Goal: Information Seeking & Learning: Find specific page/section

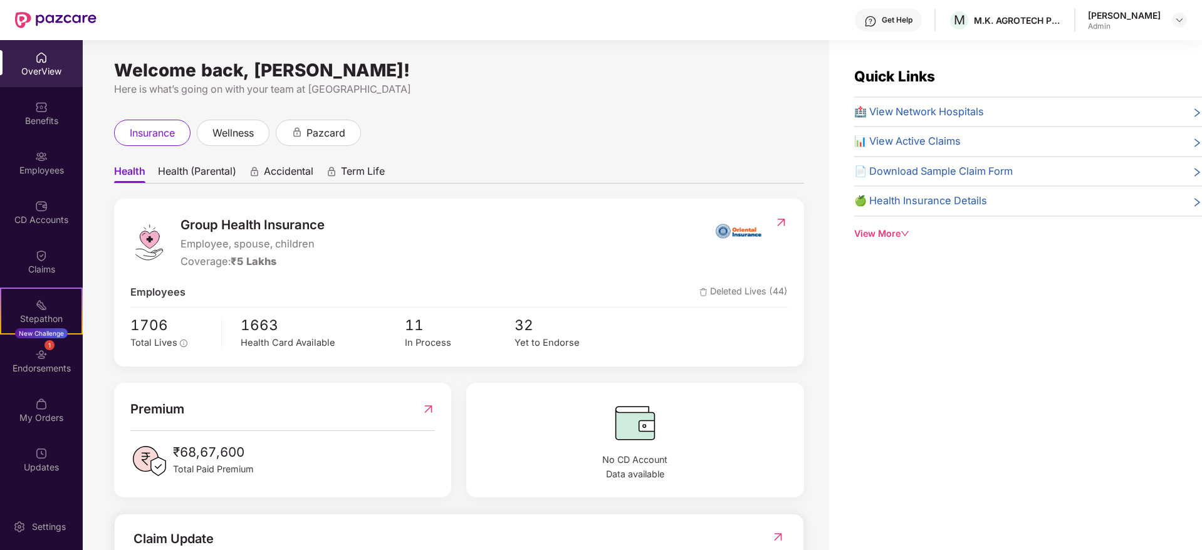
click at [44, 153] on img at bounding box center [41, 156] width 13 height 13
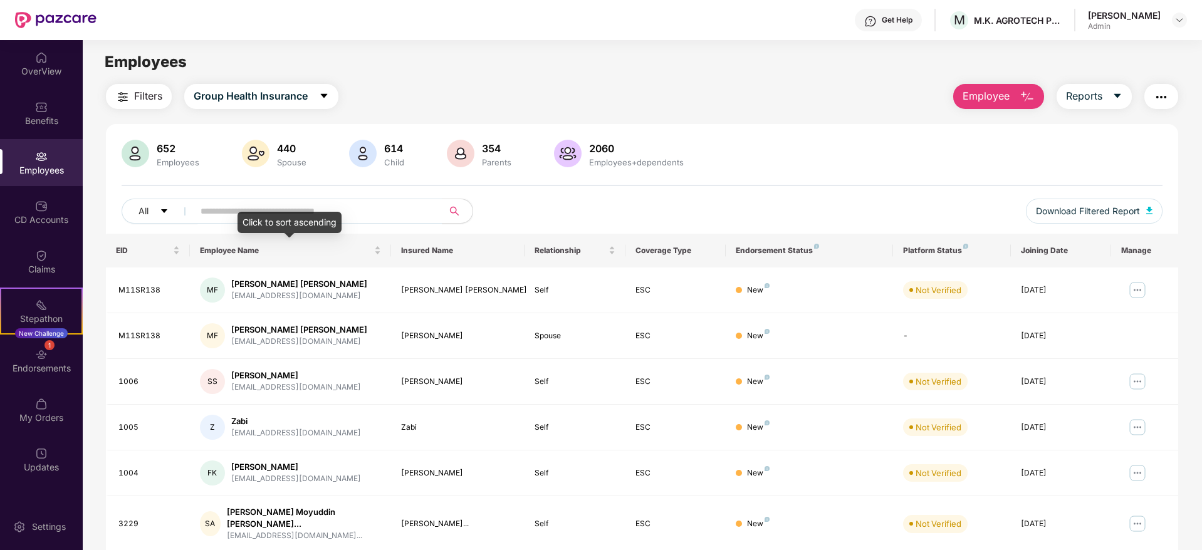
click at [341, 212] on div "Click to sort ascending" at bounding box center [289, 222] width 104 height 21
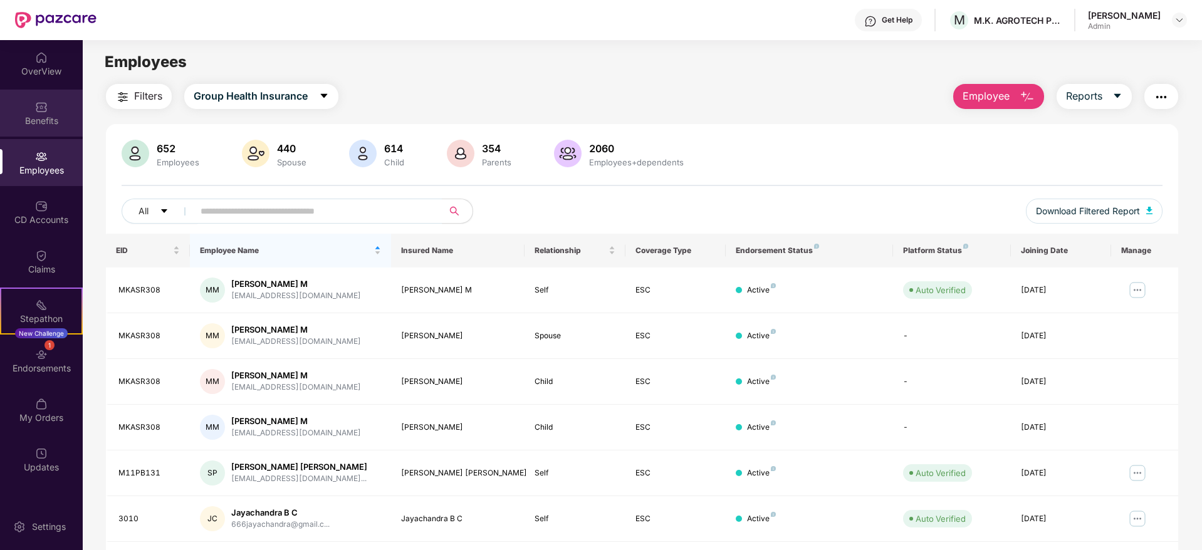
click at [42, 112] on img at bounding box center [41, 107] width 13 height 13
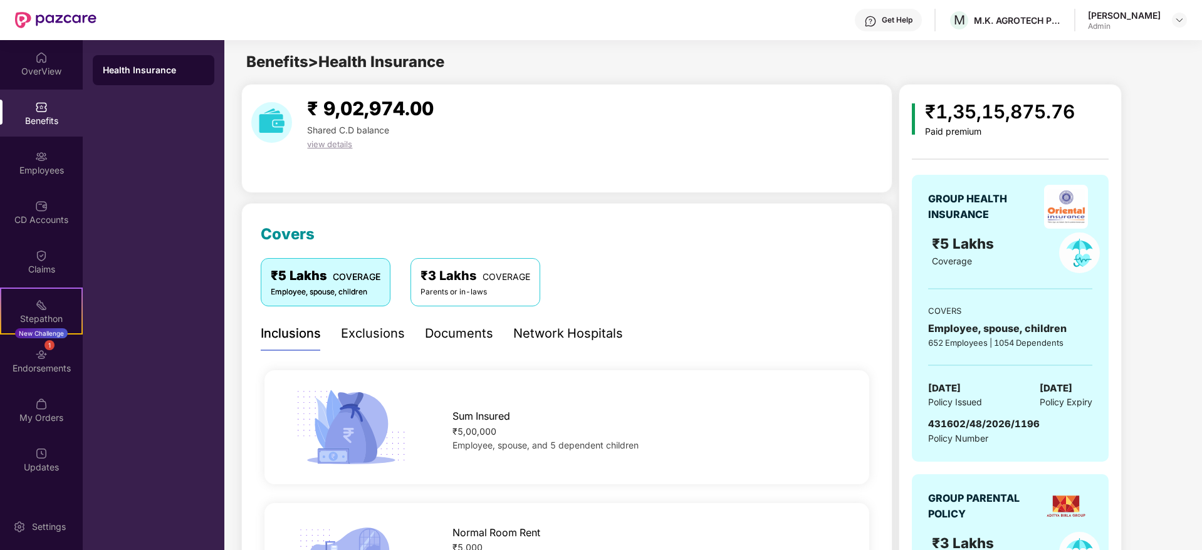
click at [484, 276] on span "COVERAGE" at bounding box center [506, 276] width 48 height 11
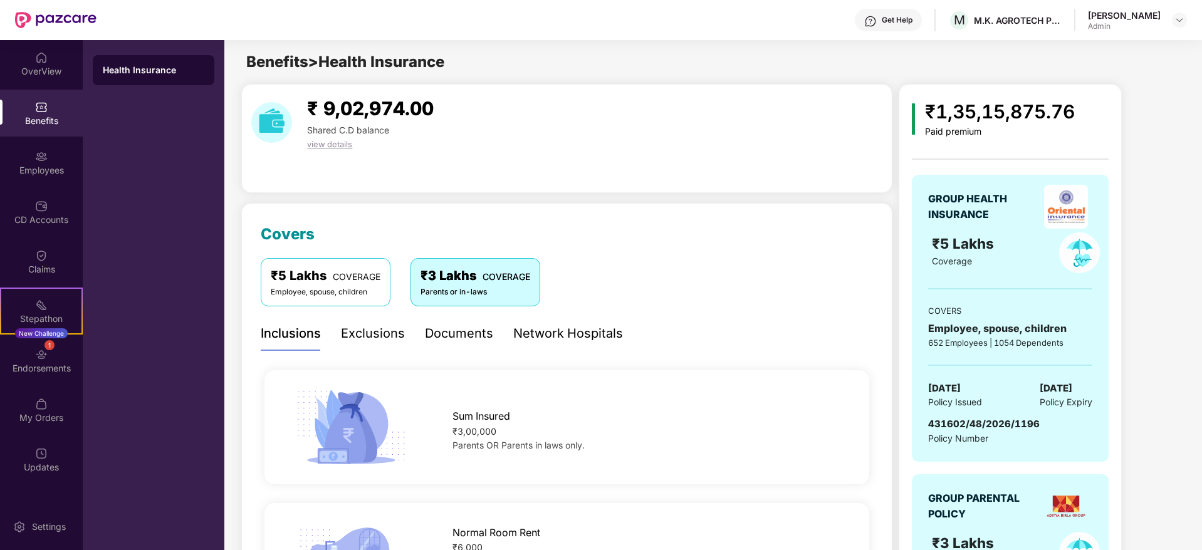
click at [590, 324] on div "Network Hospitals" at bounding box center [568, 333] width 110 height 19
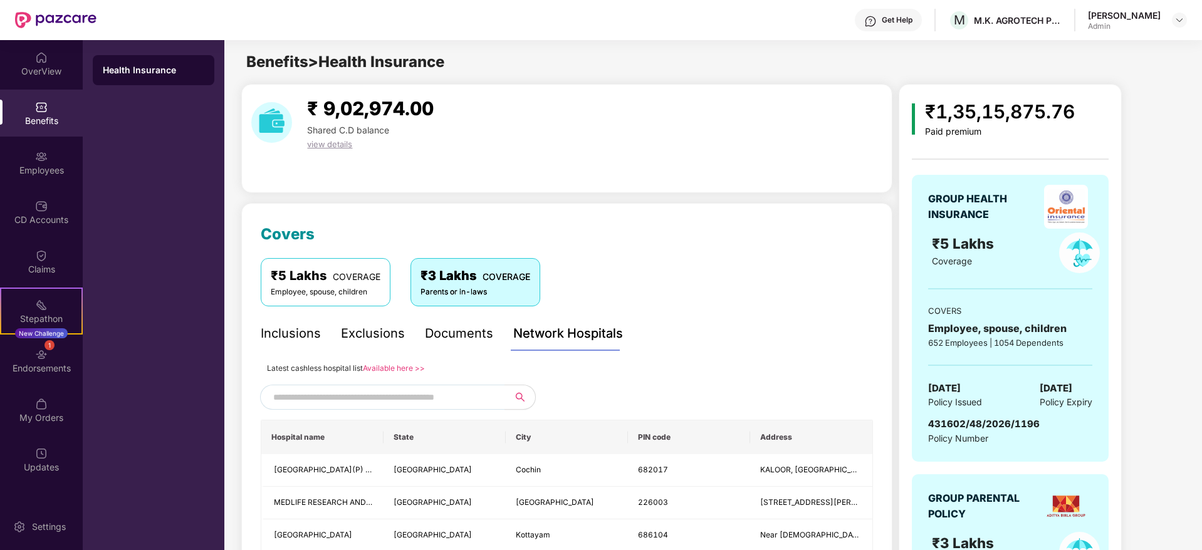
click at [424, 395] on input "text" at bounding box center [380, 397] width 214 height 19
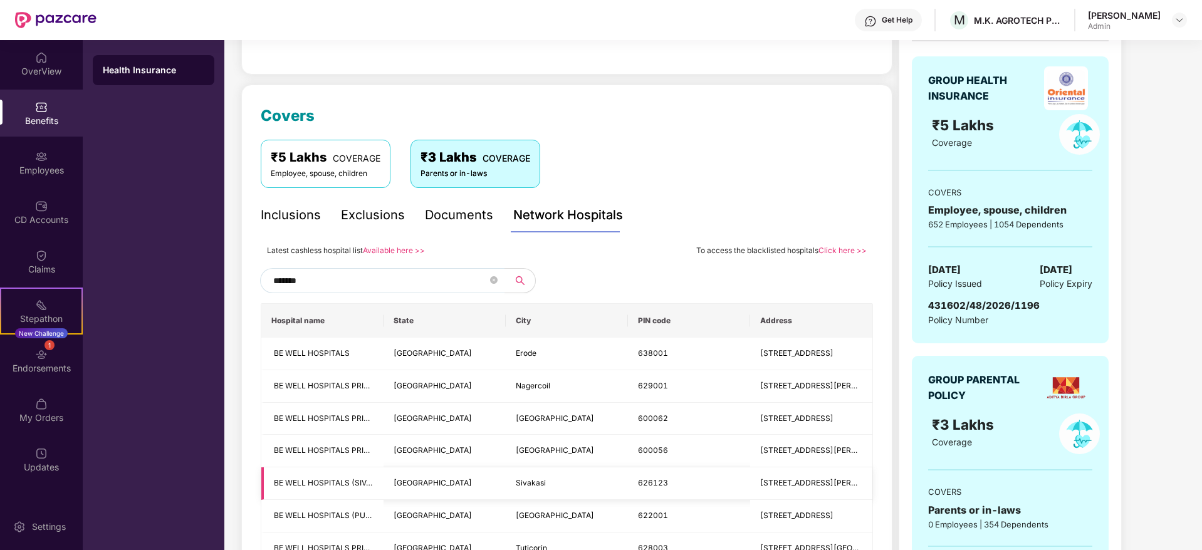
scroll to position [336, 0]
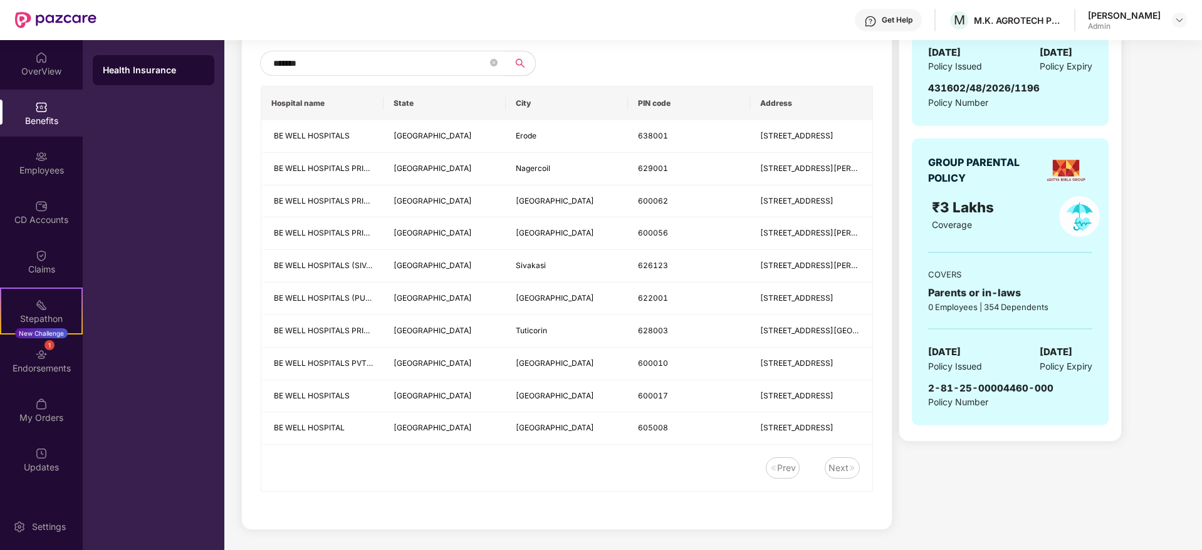
type input "*******"
